Goal: Information Seeking & Learning: Learn about a topic

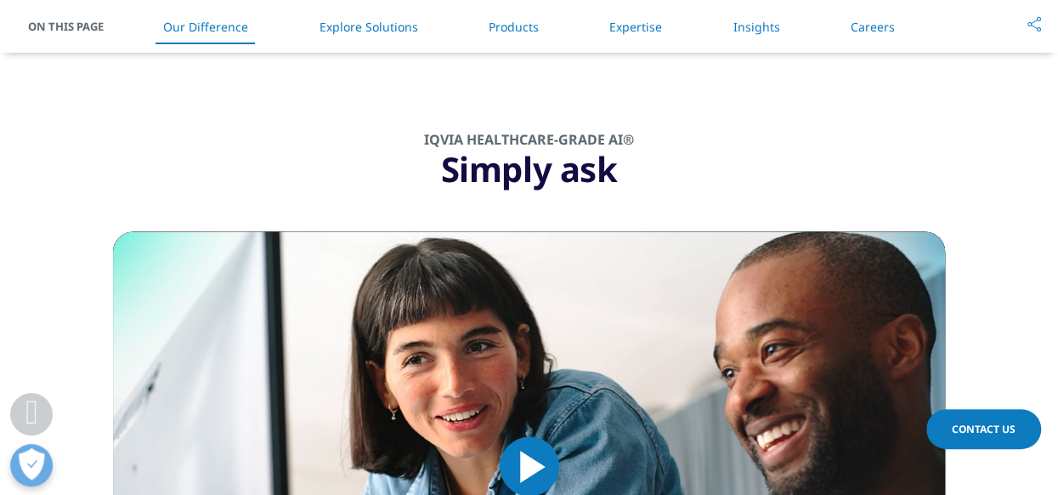
scroll to position [1700, 0]
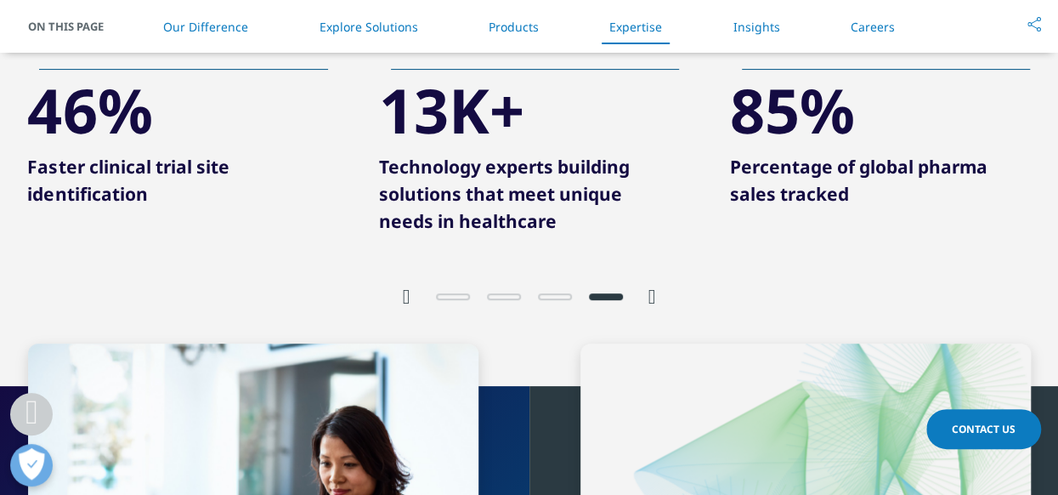
click at [773, 34] on li "Insights" at bounding box center [756, 27] width 81 height 50
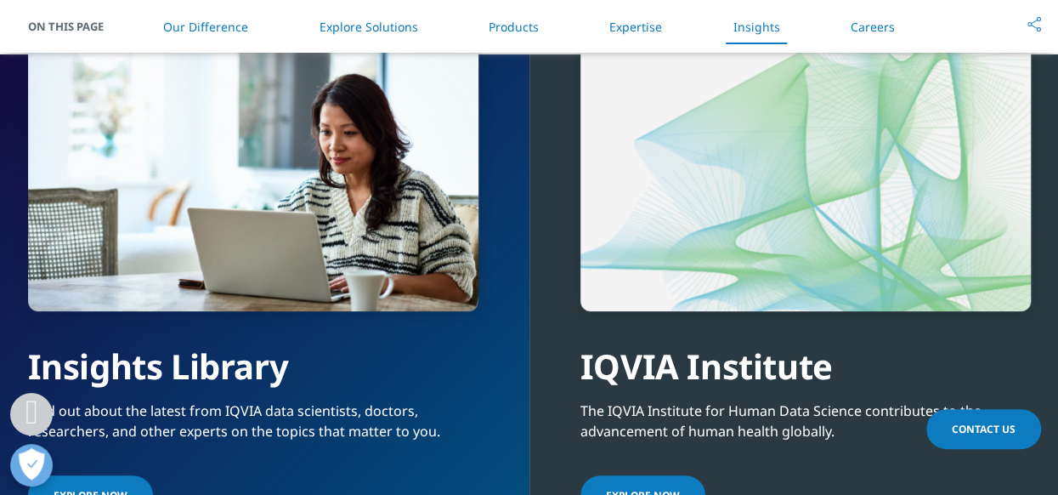
click at [894, 30] on li "Careers" at bounding box center [873, 27] width 78 height 50
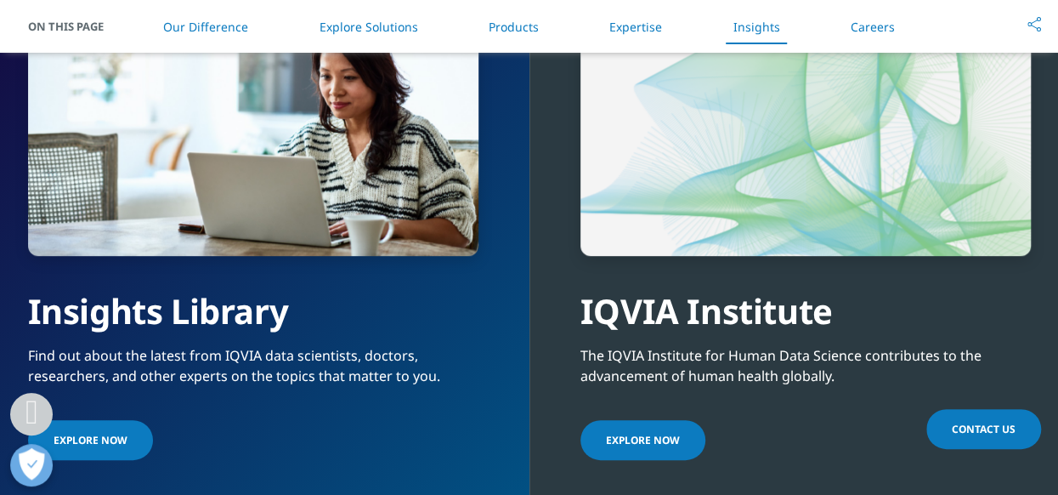
scroll to position [3851, 0]
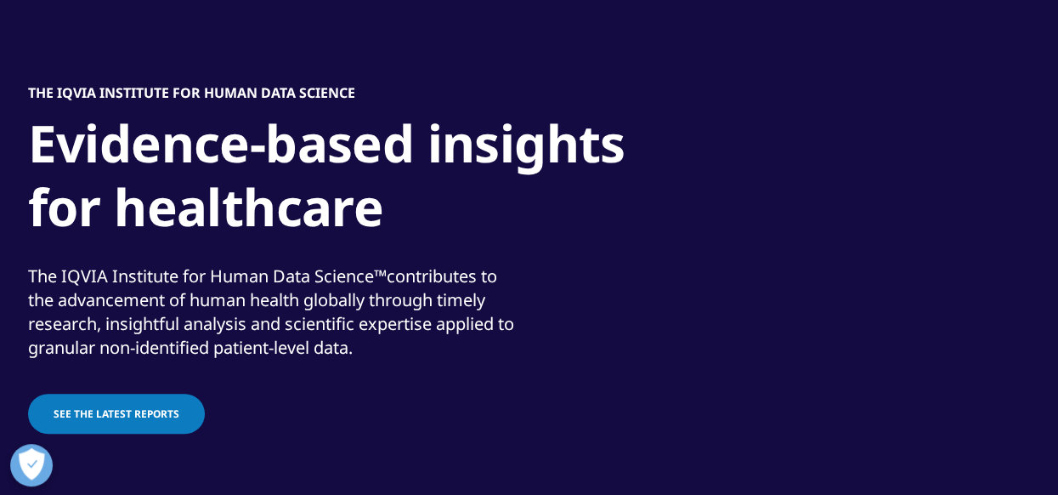
scroll to position [255, 0]
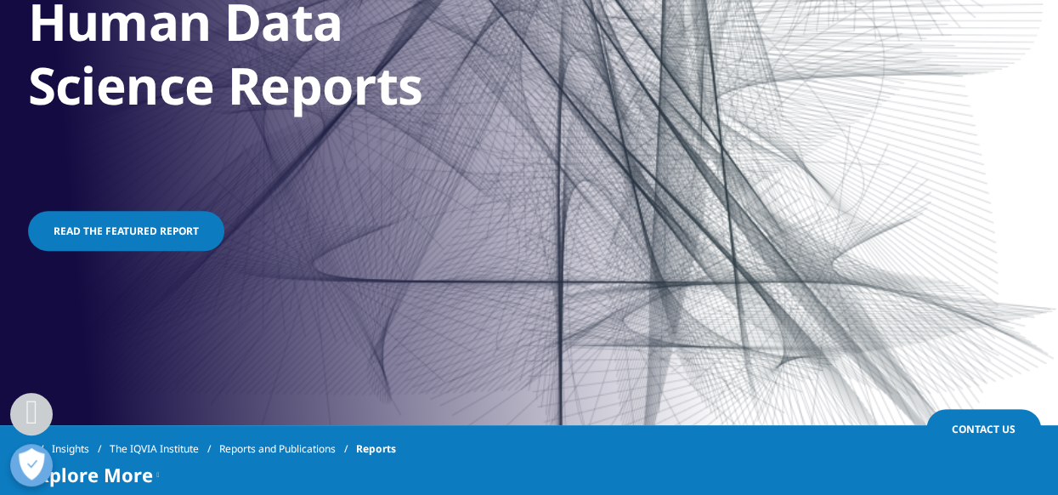
scroll to position [680, 0]
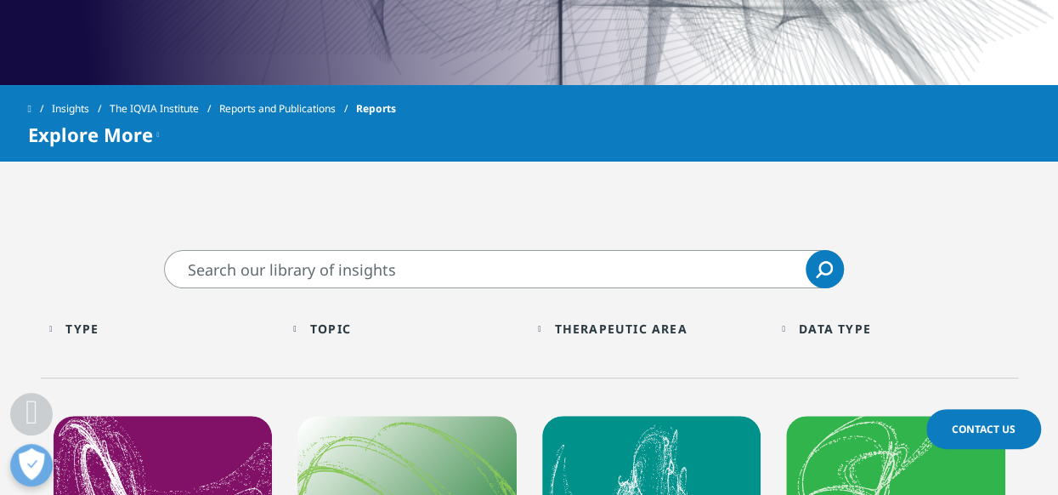
click at [323, 271] on input "Search" at bounding box center [504, 269] width 680 height 38
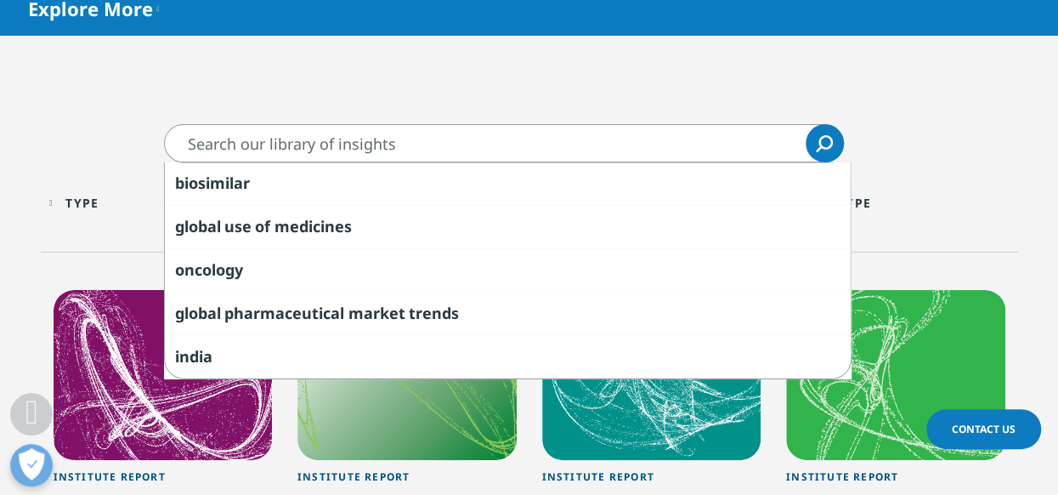
scroll to position [510, 0]
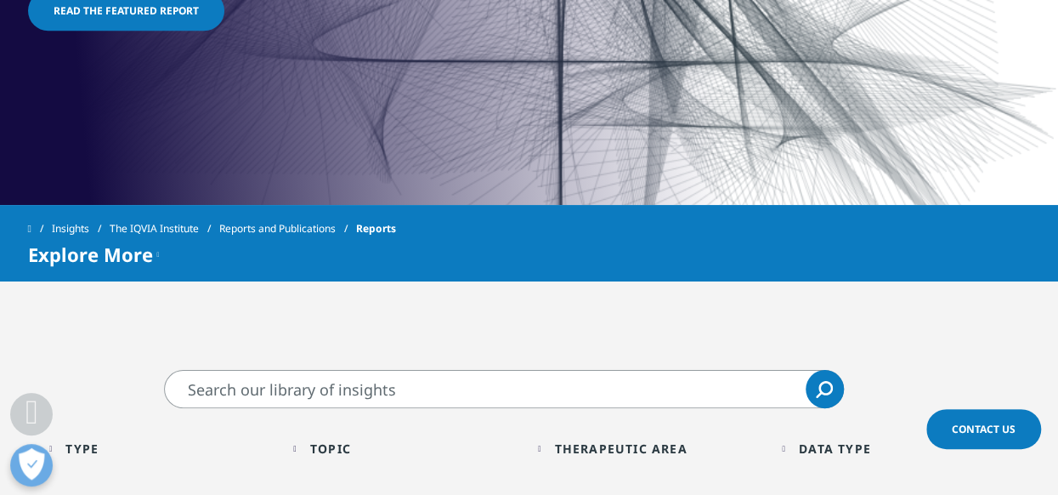
scroll to position [595, 0]
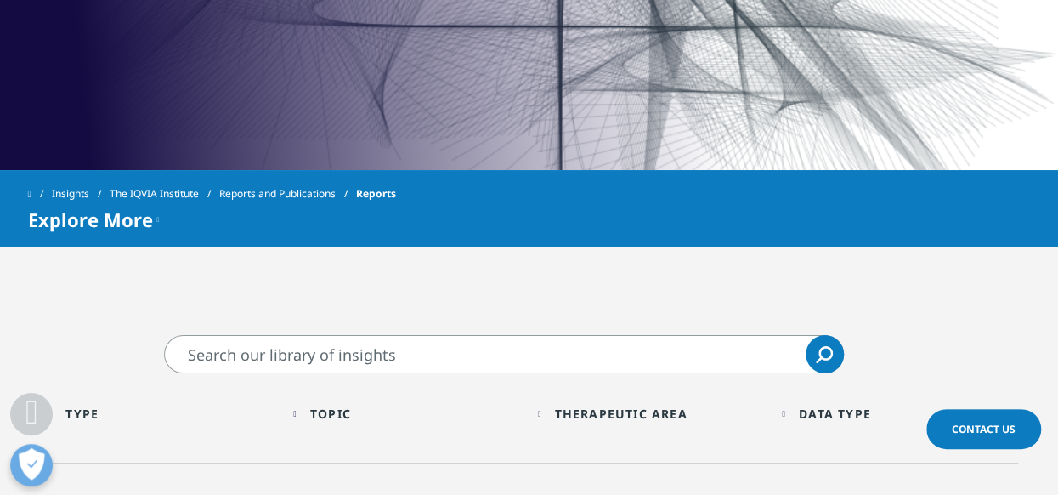
click at [624, 416] on div "Therapeutic Area" at bounding box center [620, 413] width 133 height 16
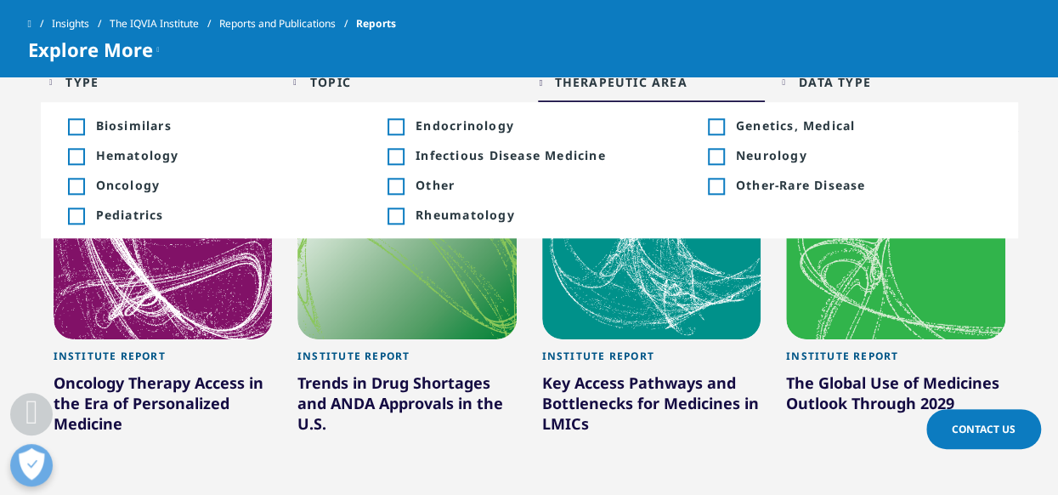
scroll to position [510, 0]
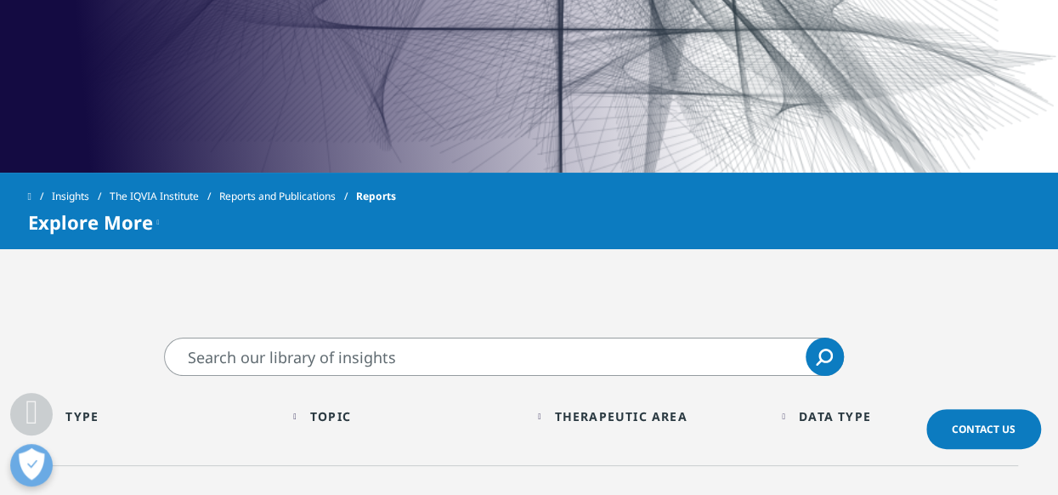
scroll to position [765, 0]
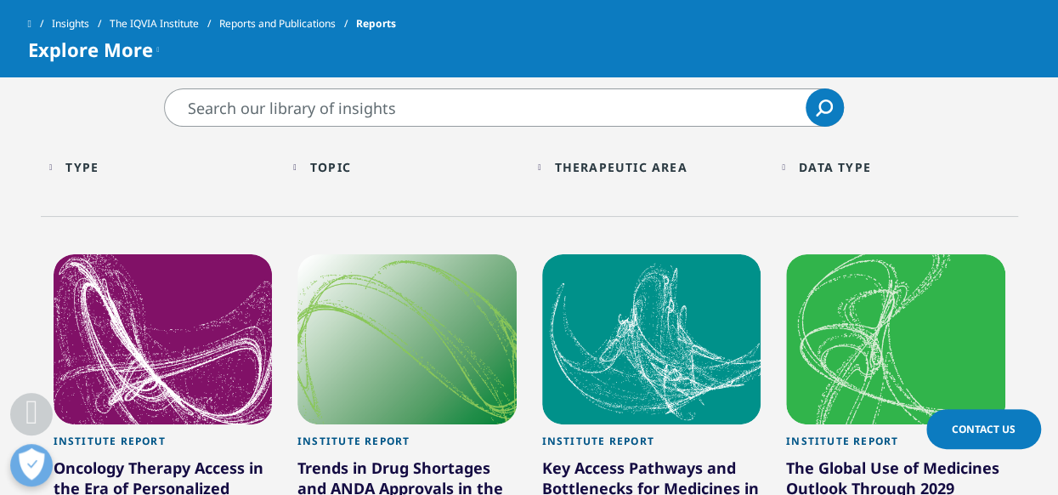
click at [850, 162] on div "Data Type" at bounding box center [835, 167] width 72 height 16
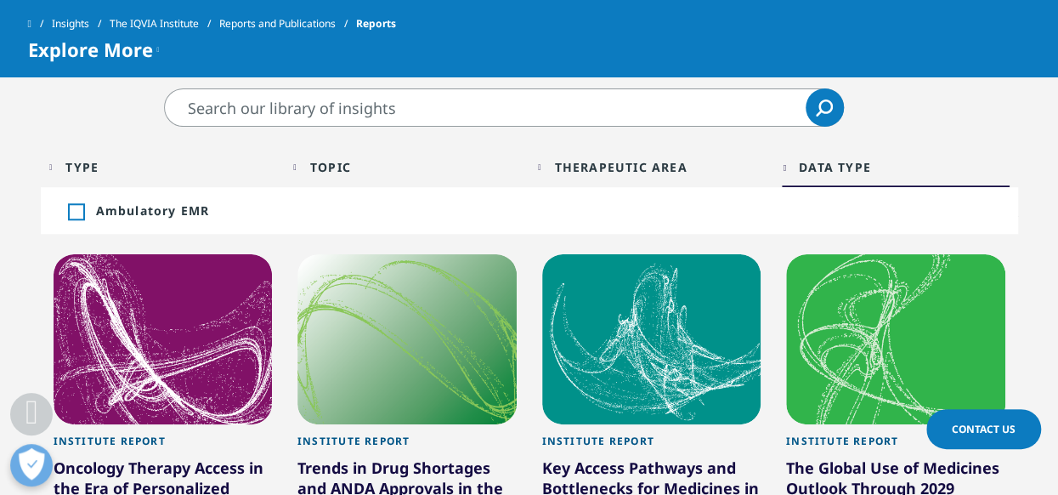
click at [90, 168] on div "Type" at bounding box center [81, 167] width 33 height 16
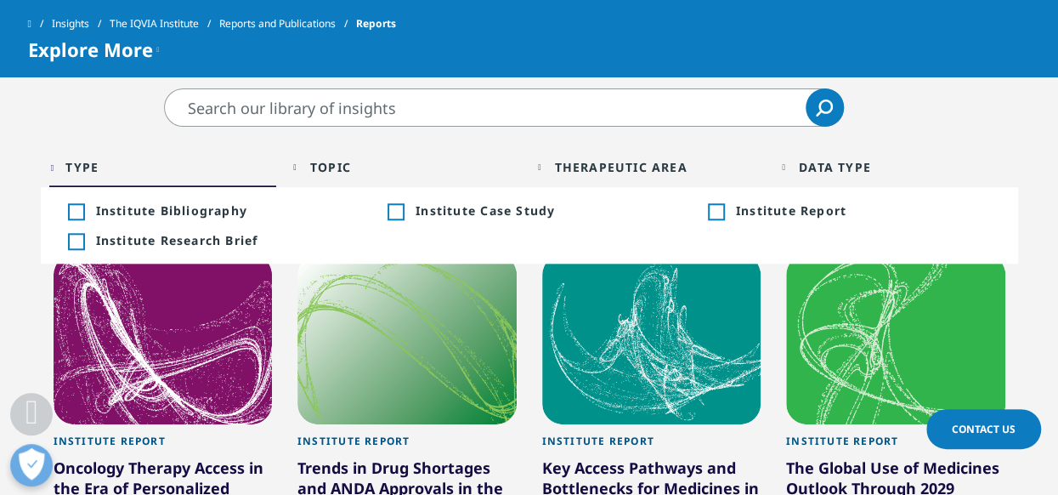
click at [964, 139] on div "Type Loading Clear Or/And Operator Toggle Institute Bibliography 4 Toggle Toggl…" at bounding box center [529, 171] width 977 height 89
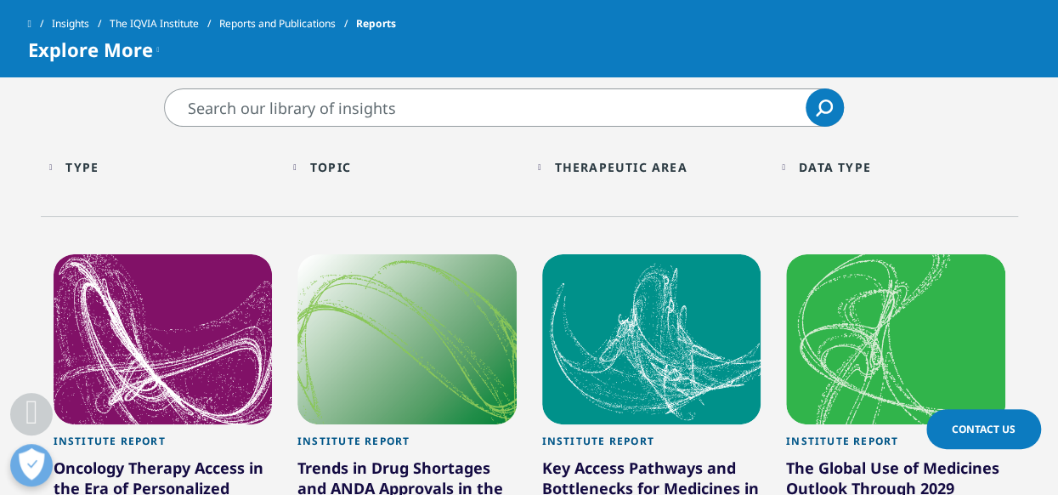
click at [360, 167] on div "Topic Loading" at bounding box center [415, 167] width 211 height 16
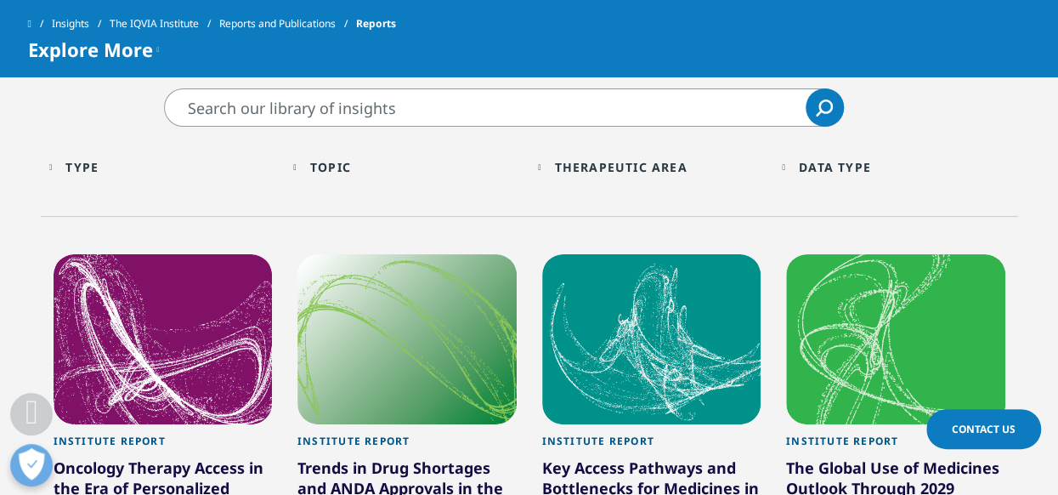
click at [588, 159] on div "Therapeutic Area" at bounding box center [620, 167] width 133 height 16
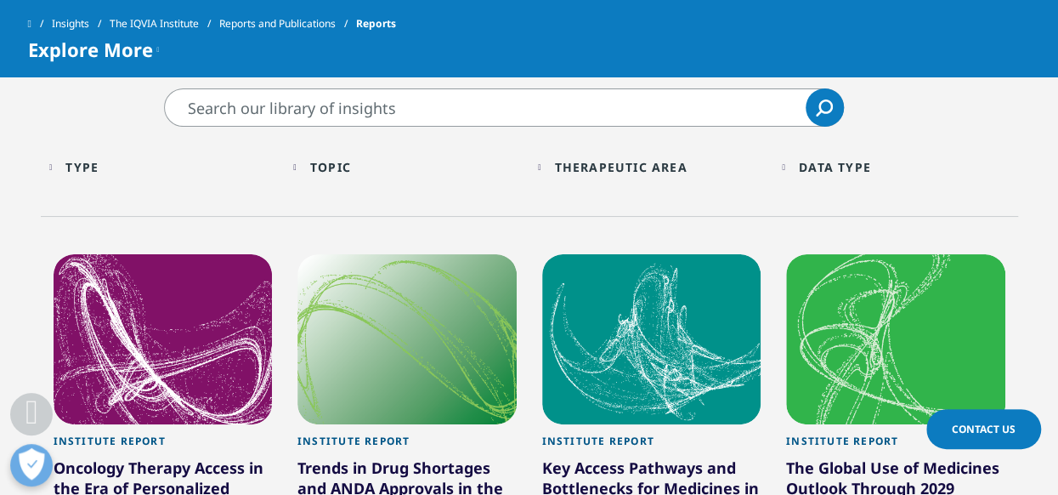
click at [294, 108] on input "Search" at bounding box center [504, 107] width 680 height 38
click at [821, 105] on icon "Search" at bounding box center [824, 107] width 17 height 17
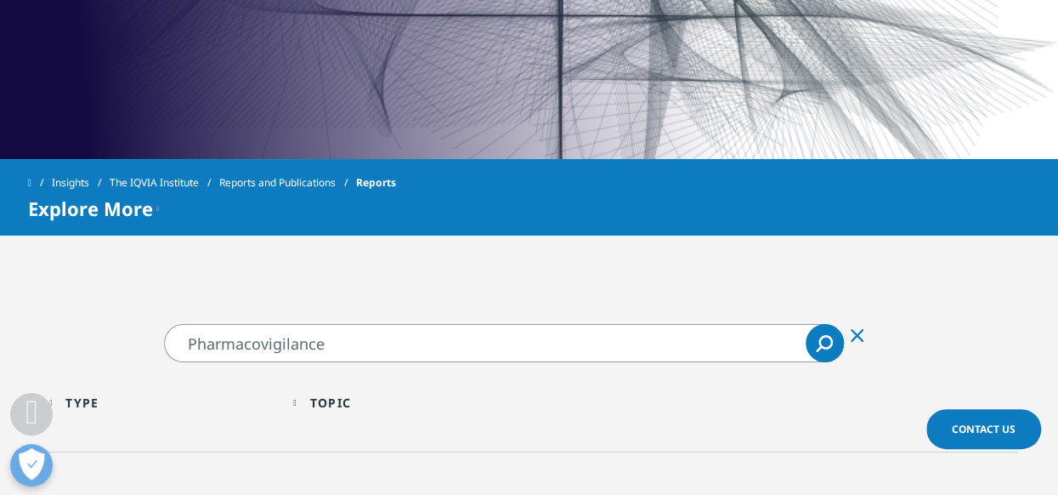
scroll to position [510, 0]
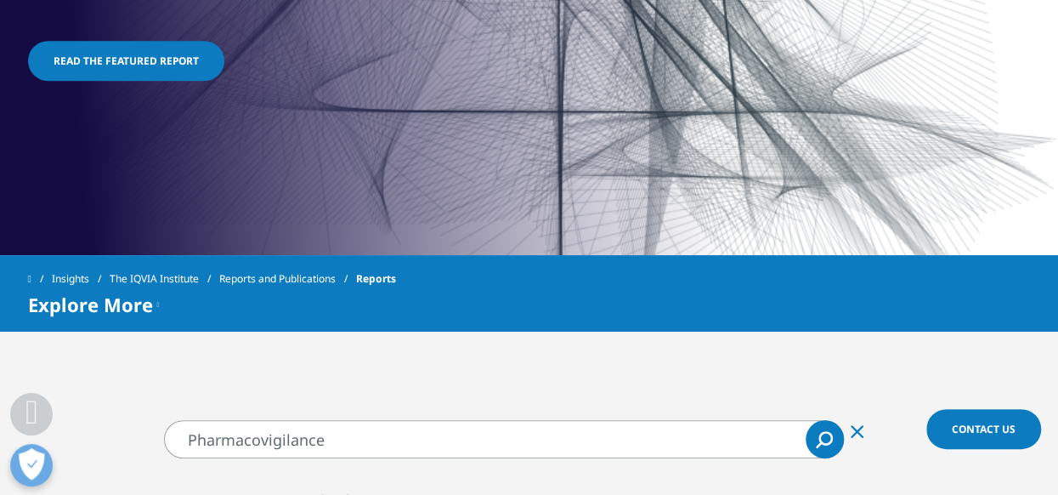
drag, startPoint x: 359, startPoint y: 443, endPoint x: 150, endPoint y: 418, distance: 209.7
click at [158, 420] on div "Pharmacovigilance Pharmacovigilance Clear Search Loading" at bounding box center [529, 439] width 765 height 38
type input "Safety"
click at [830, 445] on icon "Search" at bounding box center [824, 439] width 17 height 17
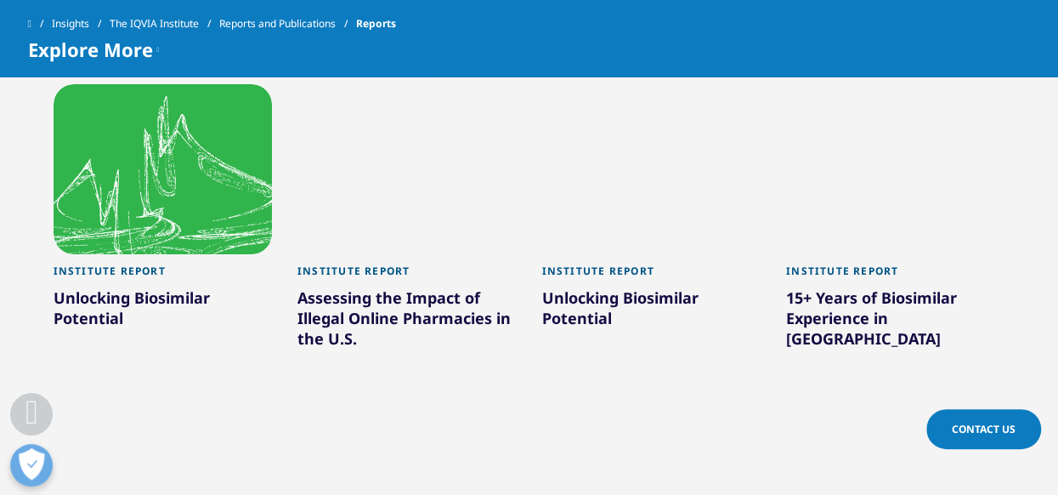
scroll to position [850, 0]
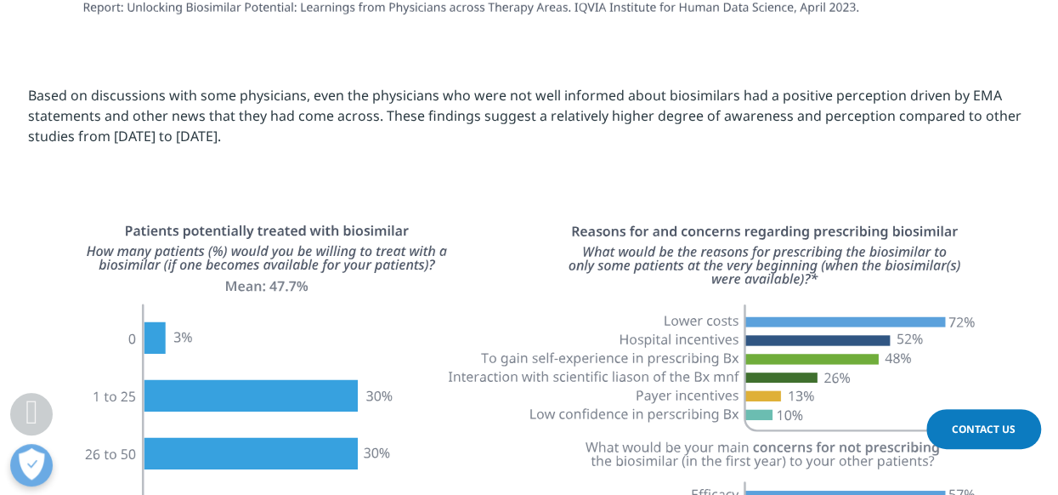
scroll to position [2890, 0]
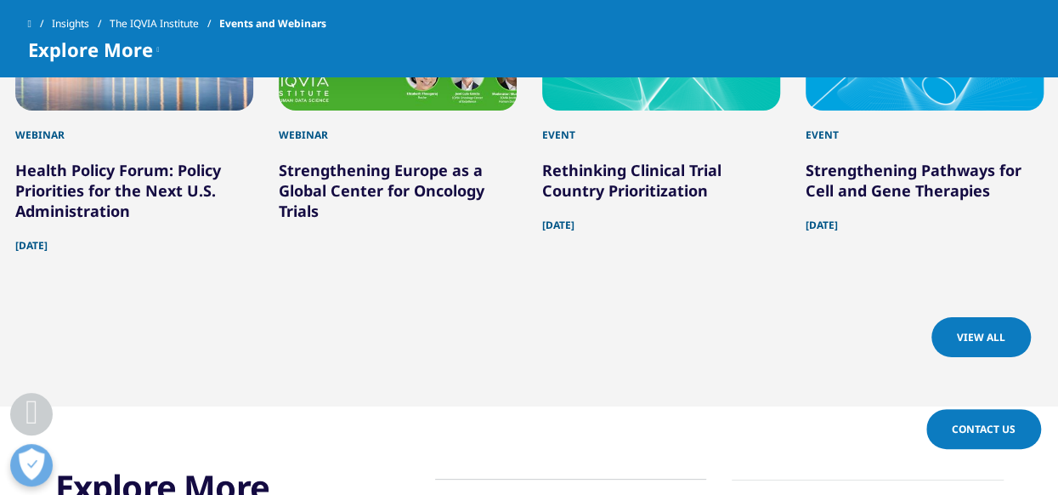
scroll to position [1105, 0]
